Goal: Task Accomplishment & Management: Complete application form

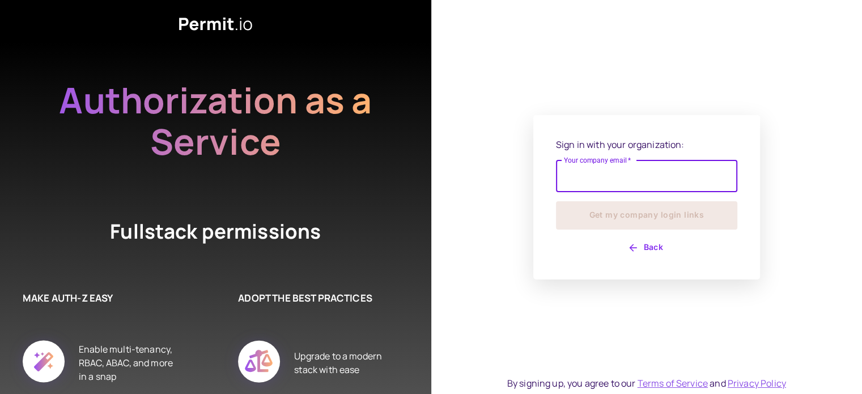
click at [666, 181] on input "Your company email   *" at bounding box center [646, 176] width 181 height 32
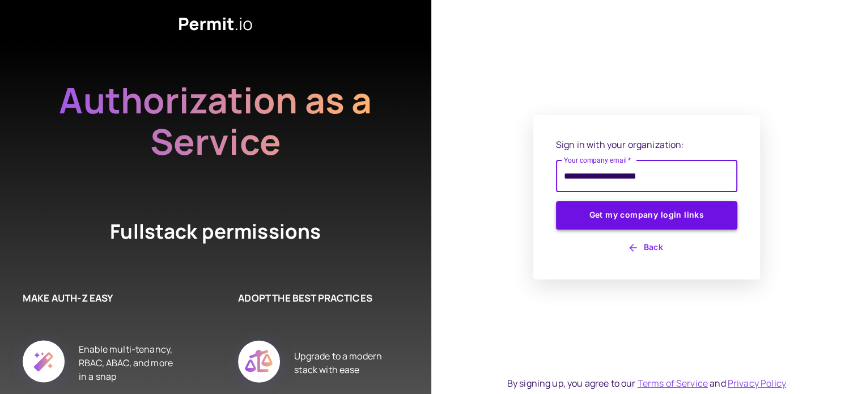
type input "**********"
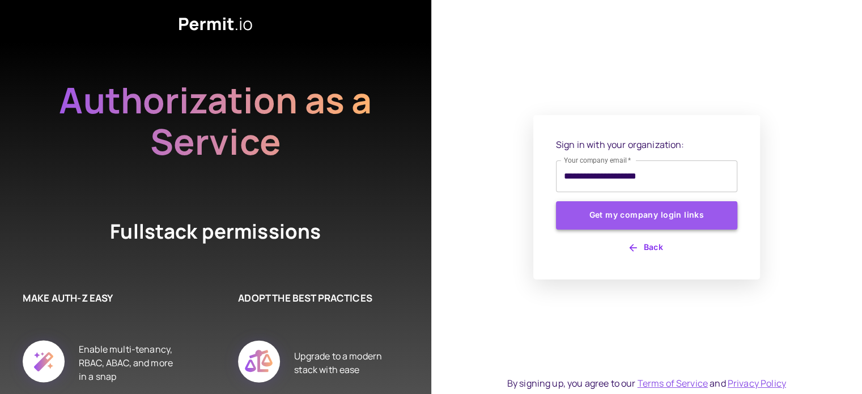
click at [660, 217] on button "Get my company login links" at bounding box center [646, 215] width 181 height 28
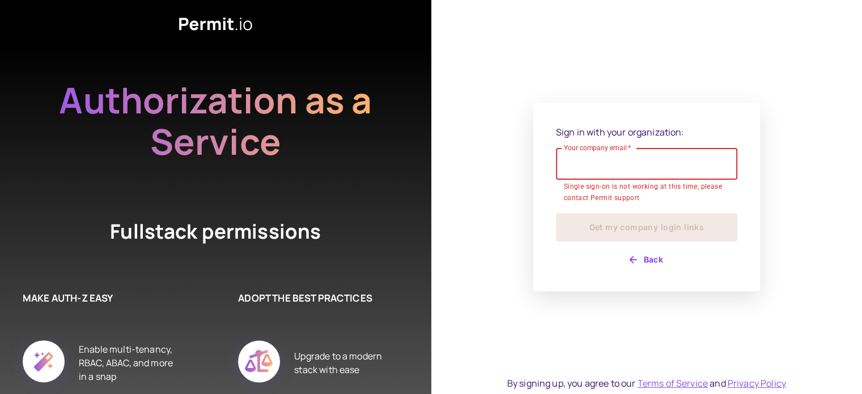
click at [639, 257] on button "Back" at bounding box center [646, 260] width 181 height 18
